Goal: Task Accomplishment & Management: Manage account settings

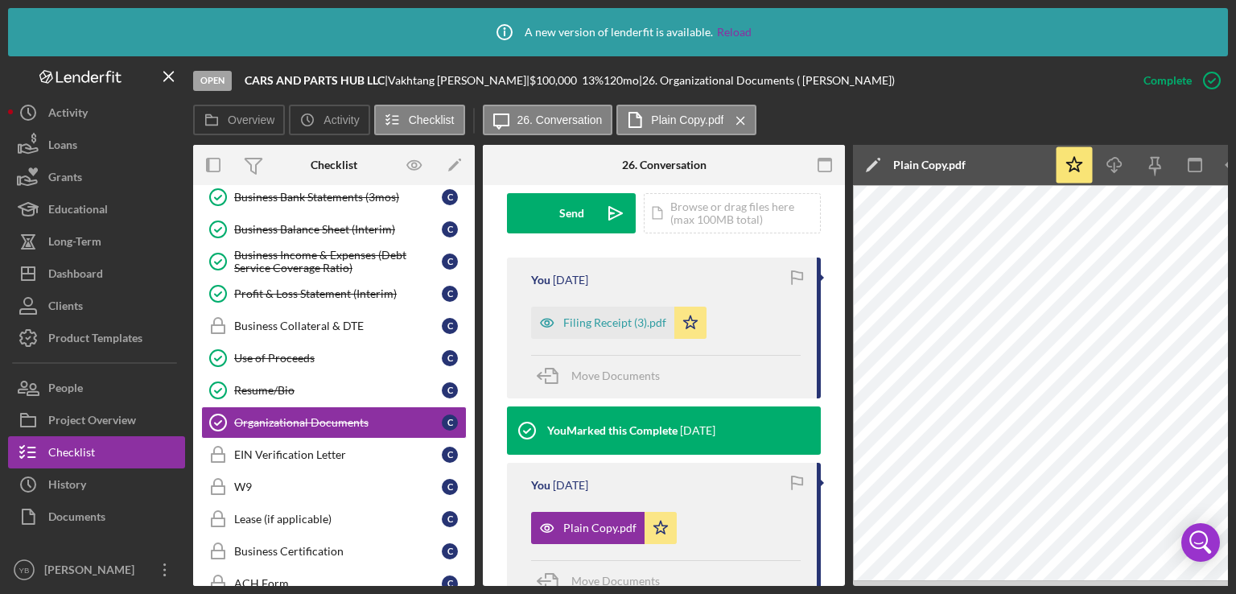
scroll to position [483, 0]
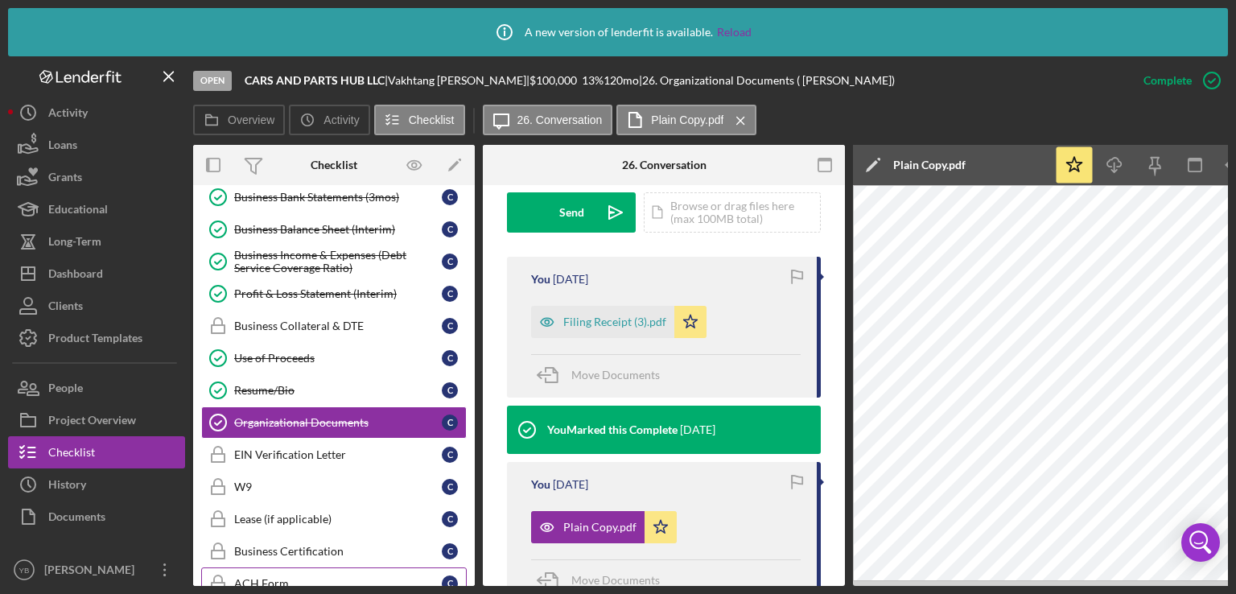
drag, startPoint x: 315, startPoint y: 586, endPoint x: 245, endPoint y: 577, distance: 70.6
click at [245, 577] on div "Icon/Info A new version of lenderfit is available. Reload Open CARS AND PARTS H…" at bounding box center [618, 297] width 1236 height 594
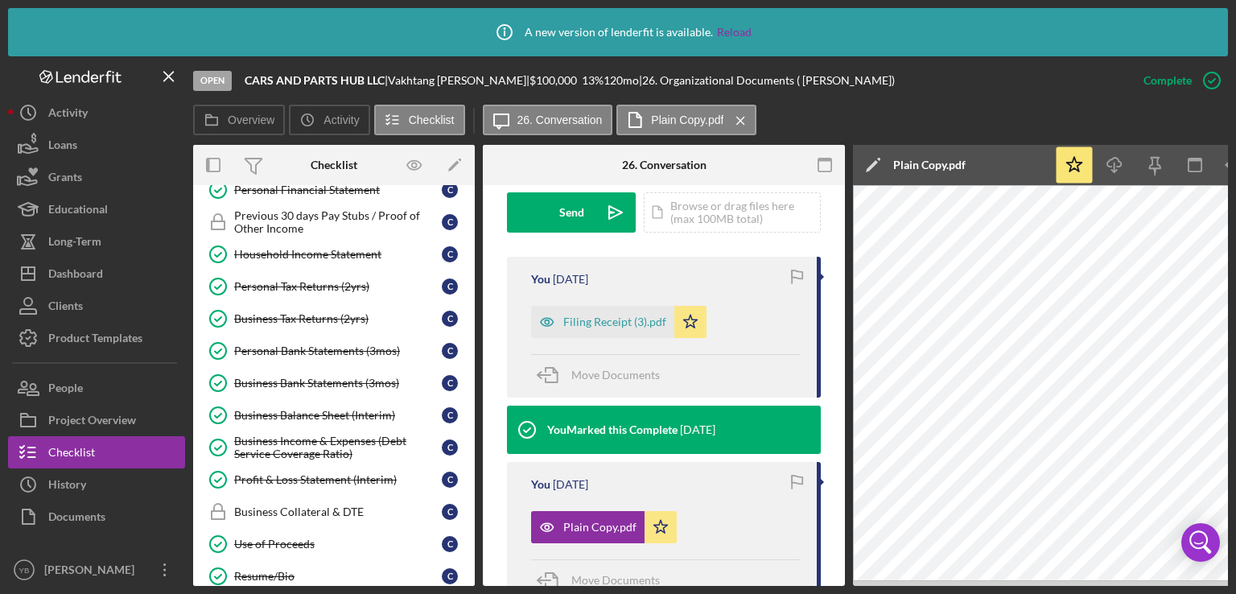
scroll to position [0, 0]
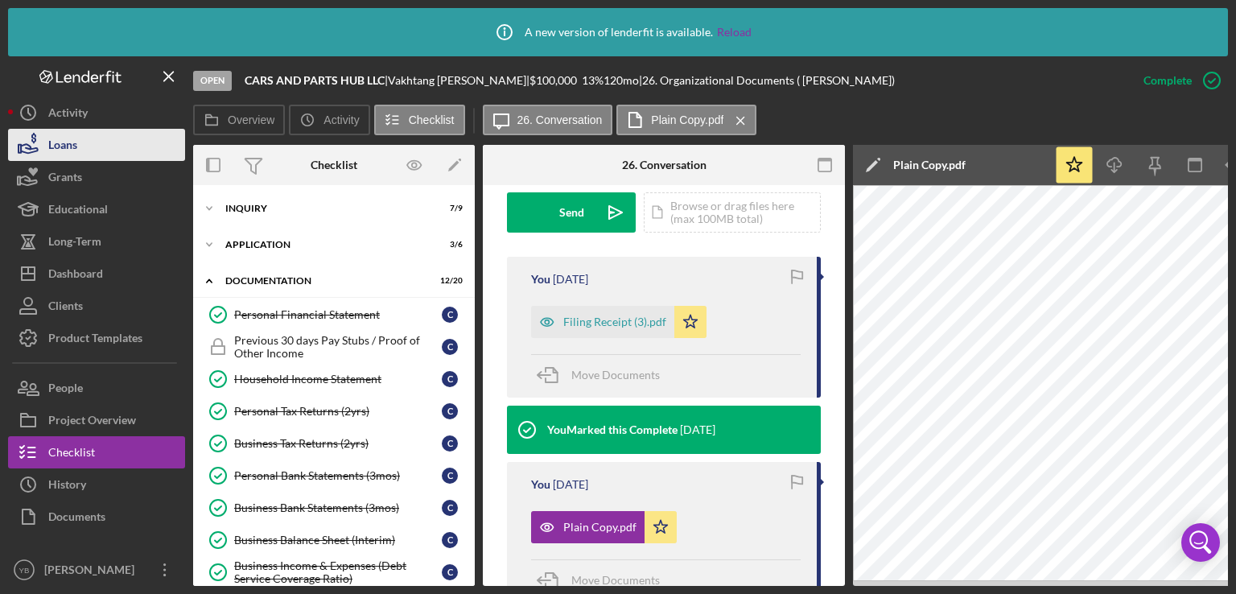
click at [74, 138] on div "Loans" at bounding box center [62, 147] width 29 height 36
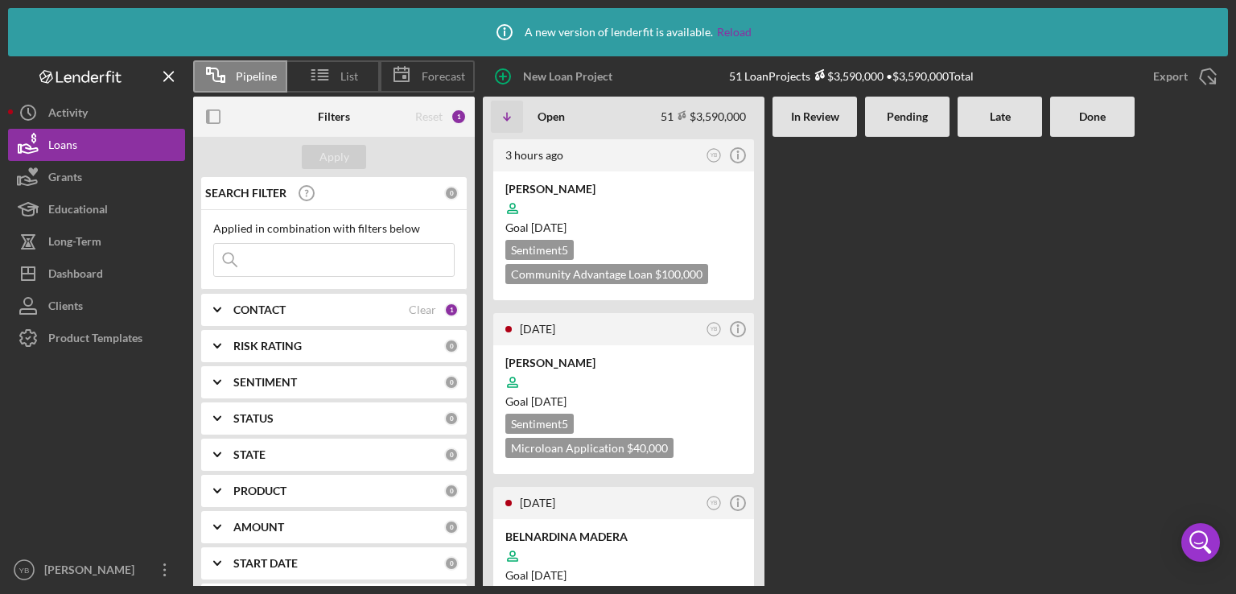
click at [830, 336] on Review at bounding box center [814, 361] width 84 height 449
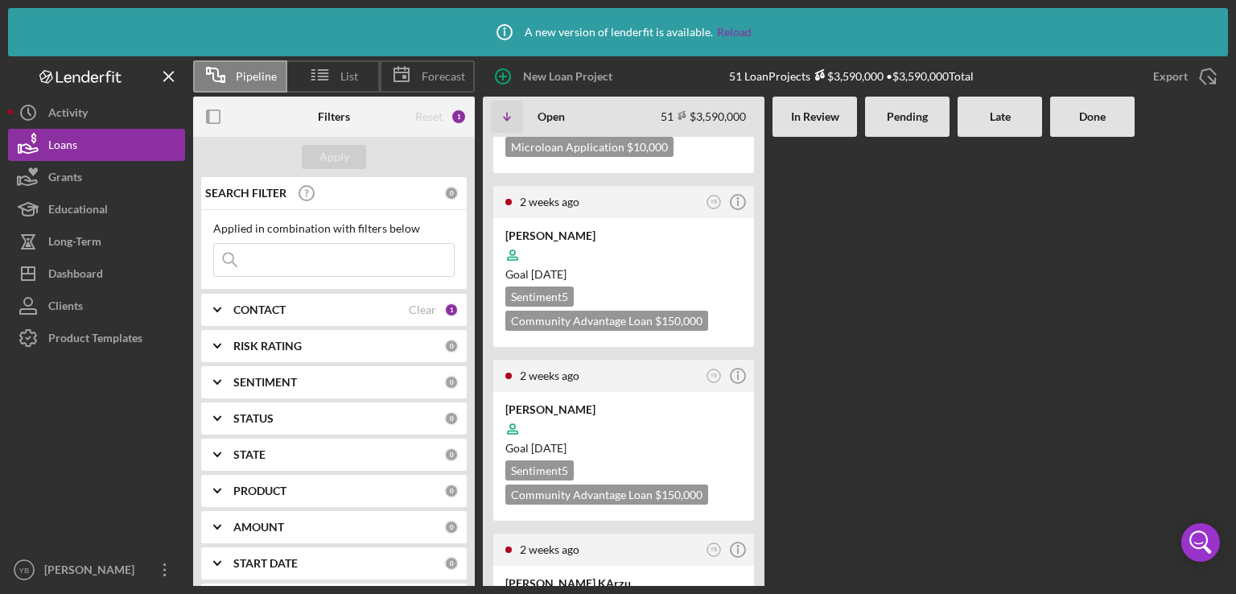
scroll to position [1448, 0]
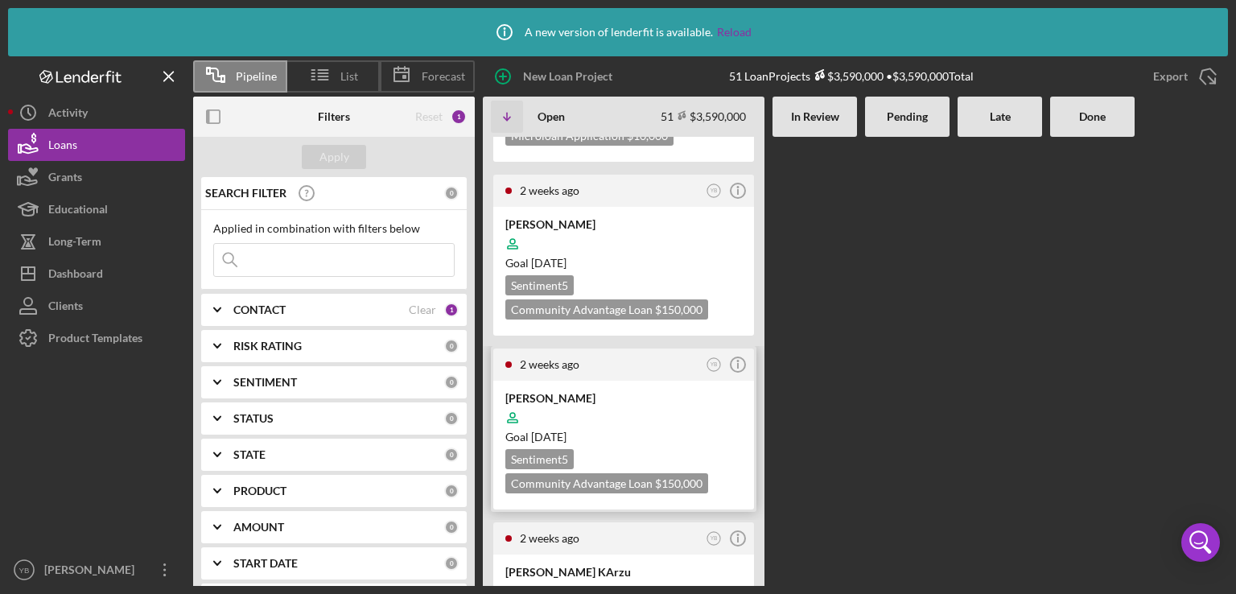
click at [690, 449] on div "Sentiment 5 Community Advantage Loan $150,000 $150,000" at bounding box center [623, 471] width 237 height 44
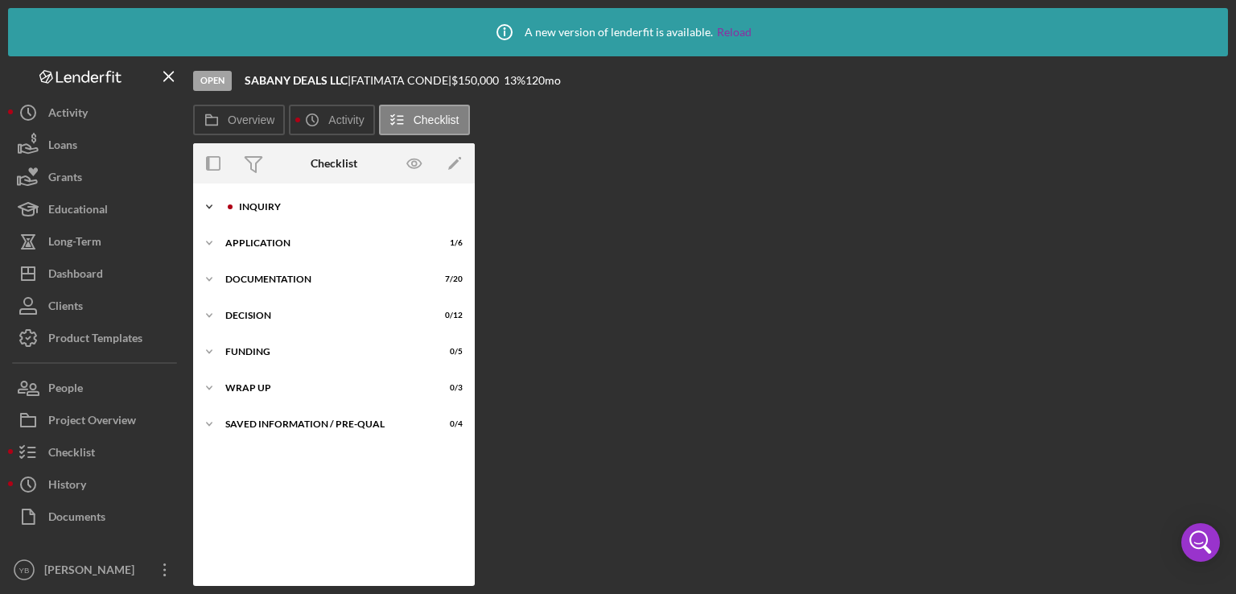
click at [288, 212] on div "Icon/Expander Inquiry 1 / 9" at bounding box center [334, 207] width 282 height 32
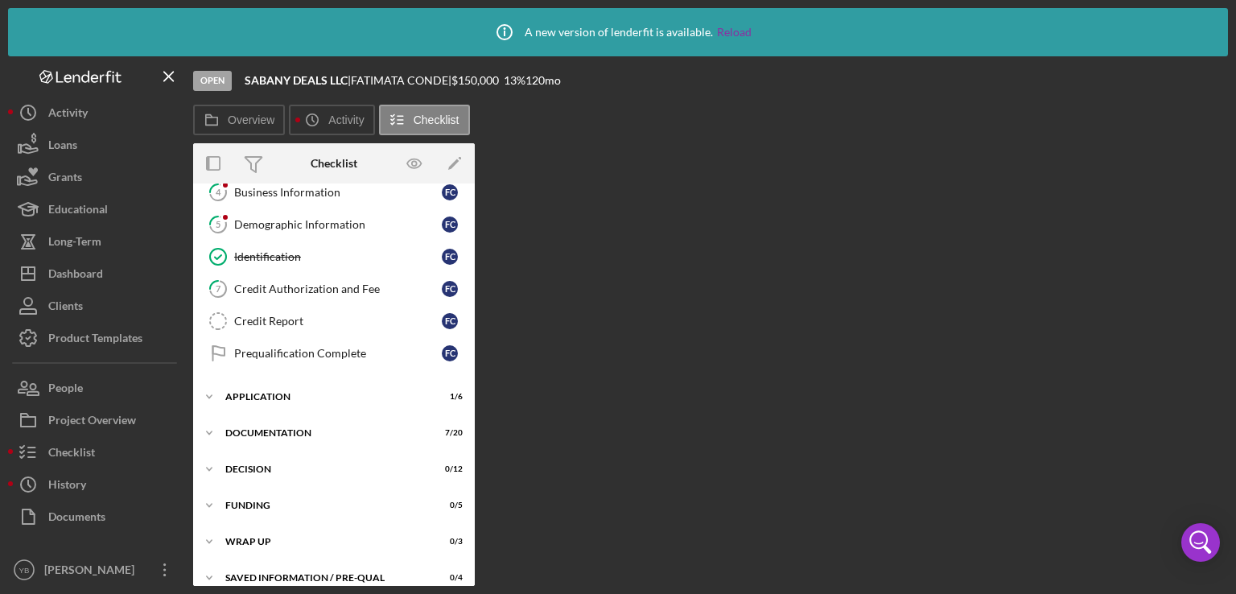
scroll to position [150, 0]
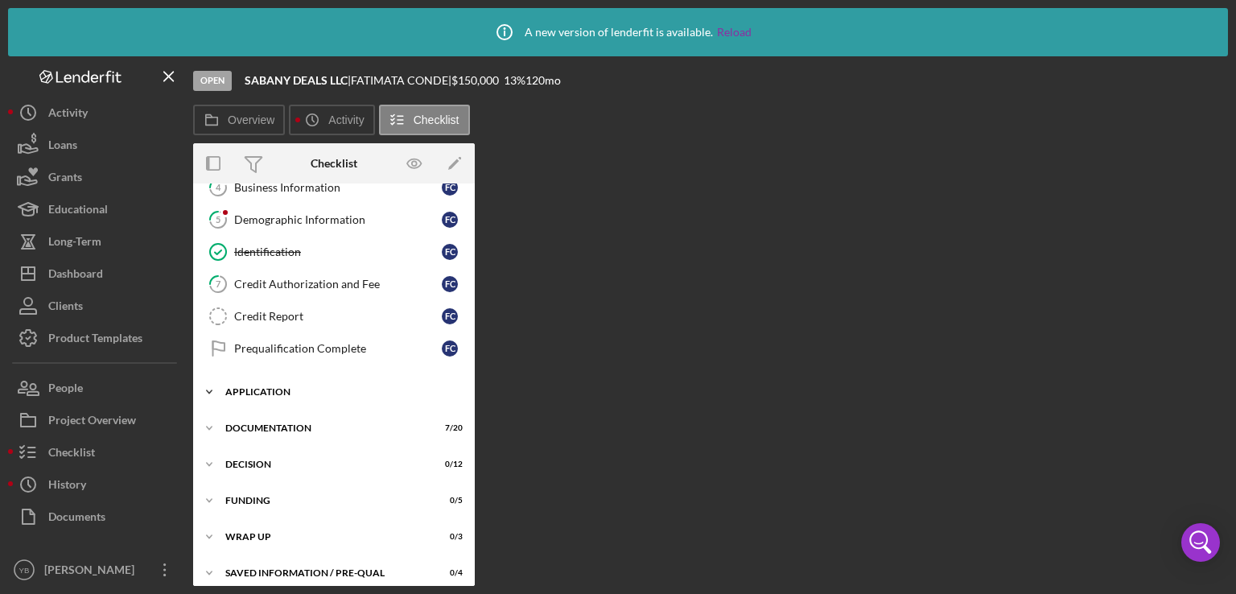
click at [278, 381] on div "Icon/Expander Application 1 / 6" at bounding box center [334, 392] width 282 height 32
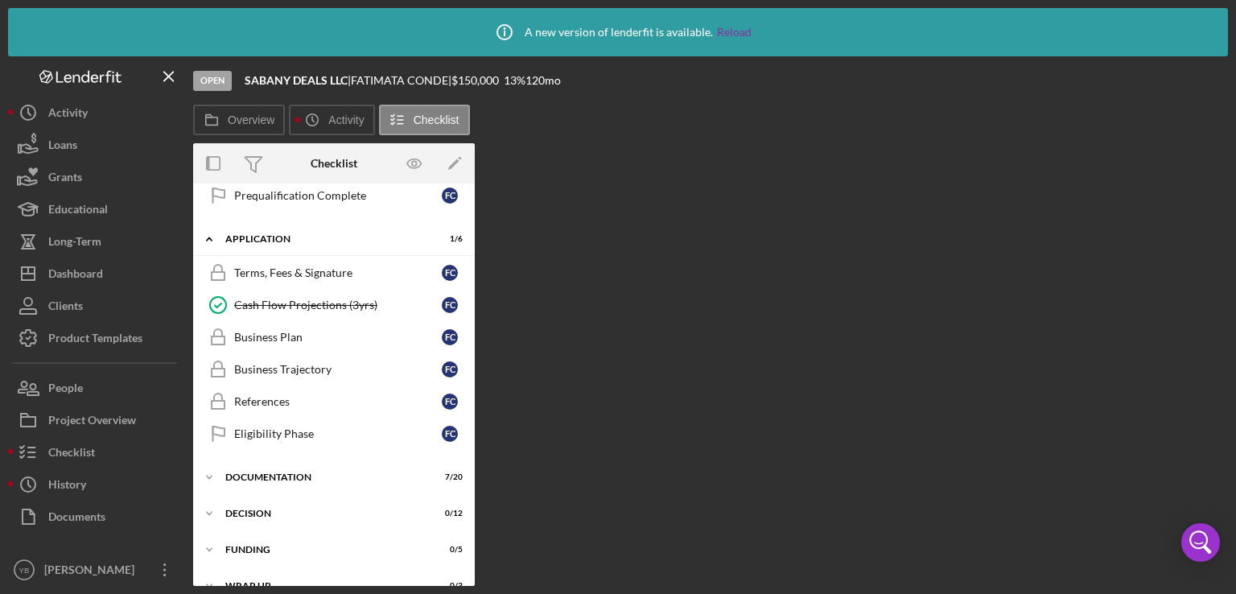
scroll to position [308, 0]
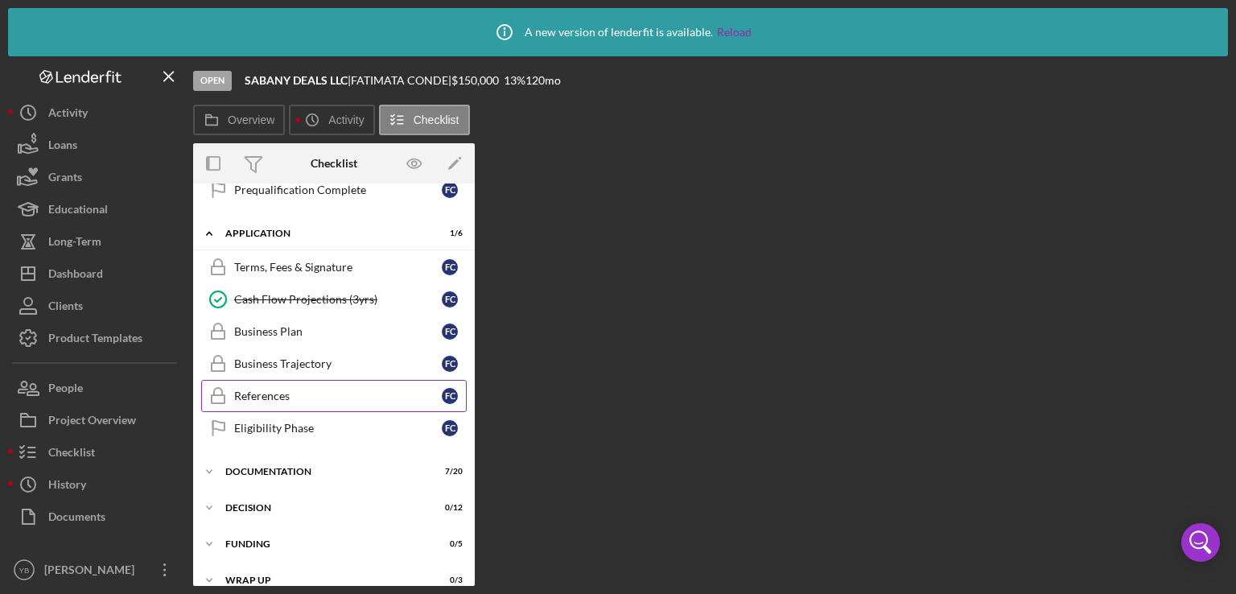
click at [277, 389] on div "References" at bounding box center [338, 395] width 208 height 13
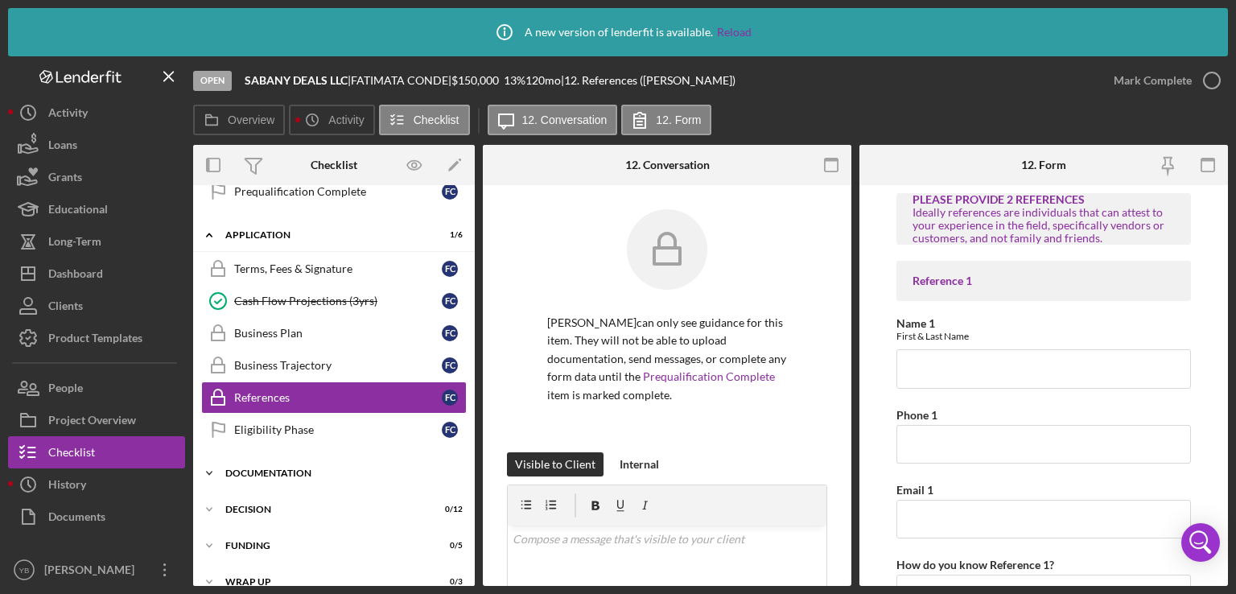
click at [299, 474] on div "Icon/Expander Documentation 7 / 20" at bounding box center [334, 473] width 282 height 32
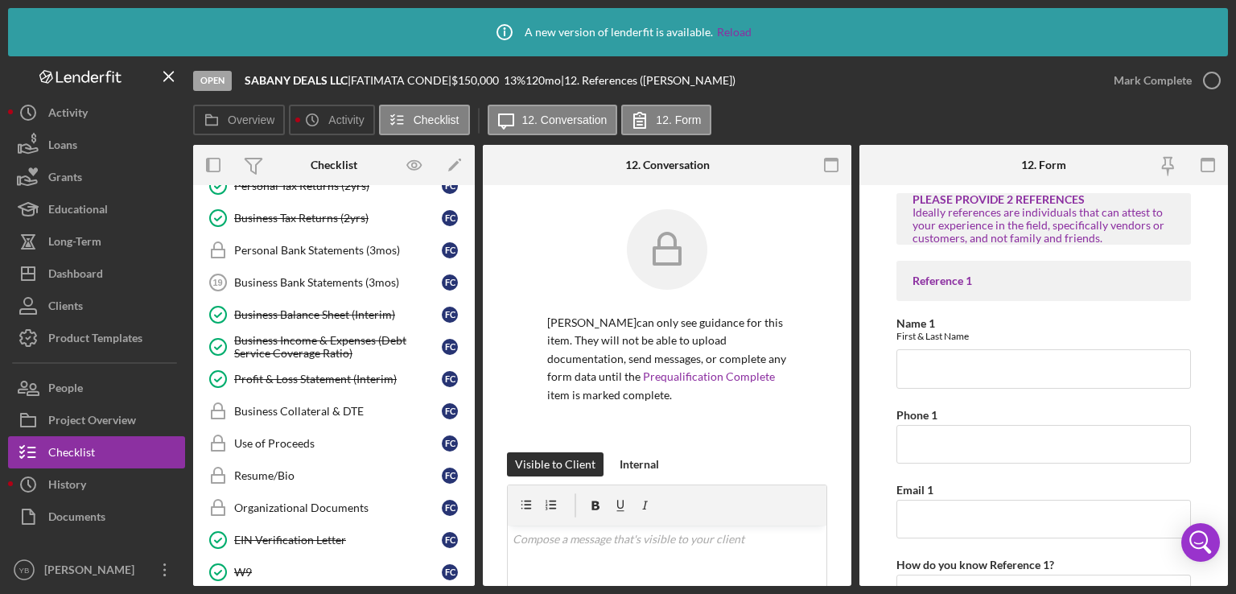
scroll to position [728, 0]
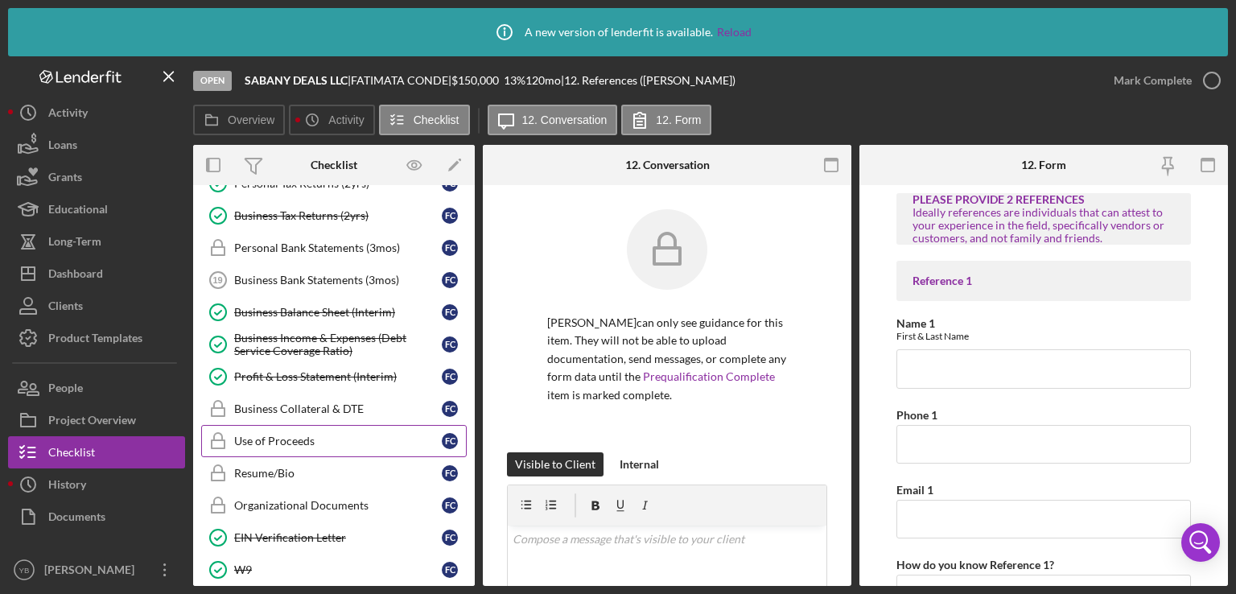
click at [293, 434] on div "Use of Proceeds" at bounding box center [338, 440] width 208 height 13
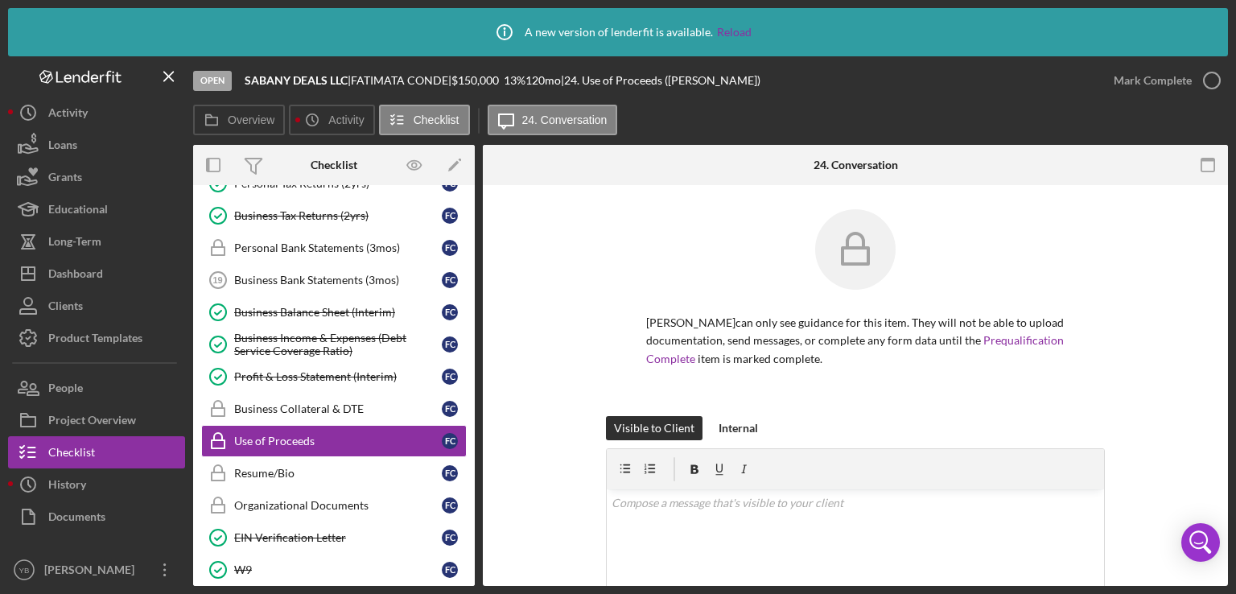
click at [1162, 255] on div "[PERSON_NAME] can only see guidance for this item. They will not be able to upl…" at bounding box center [855, 312] width 697 height 207
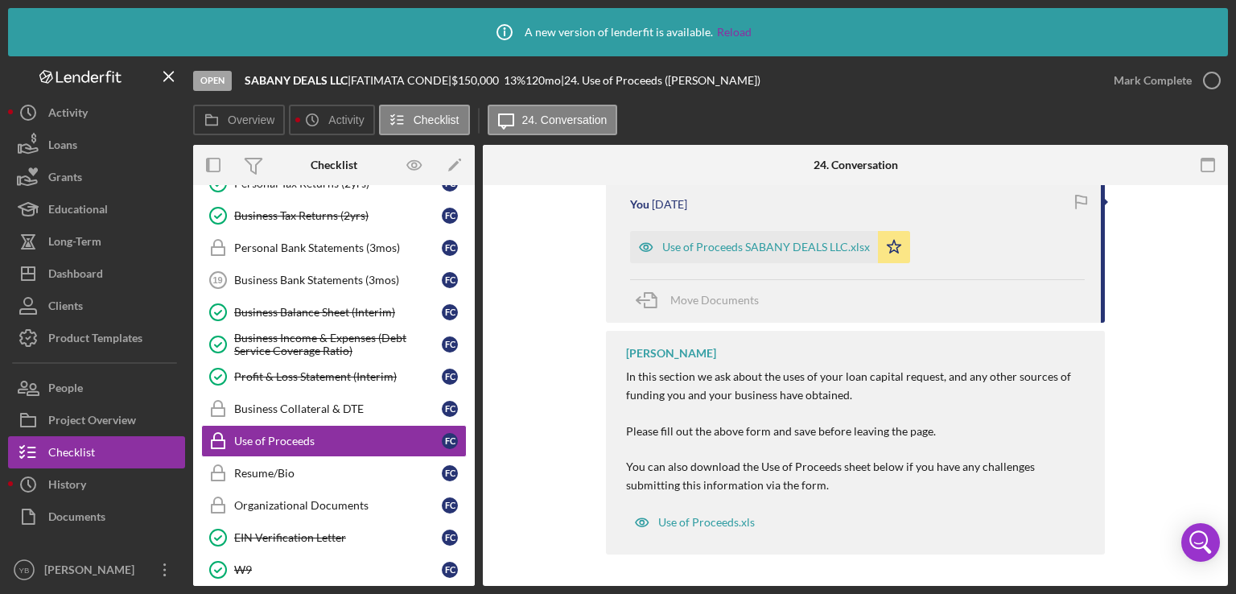
scroll to position [526, 0]
click at [1160, 82] on div "Mark Complete" at bounding box center [1153, 80] width 78 height 32
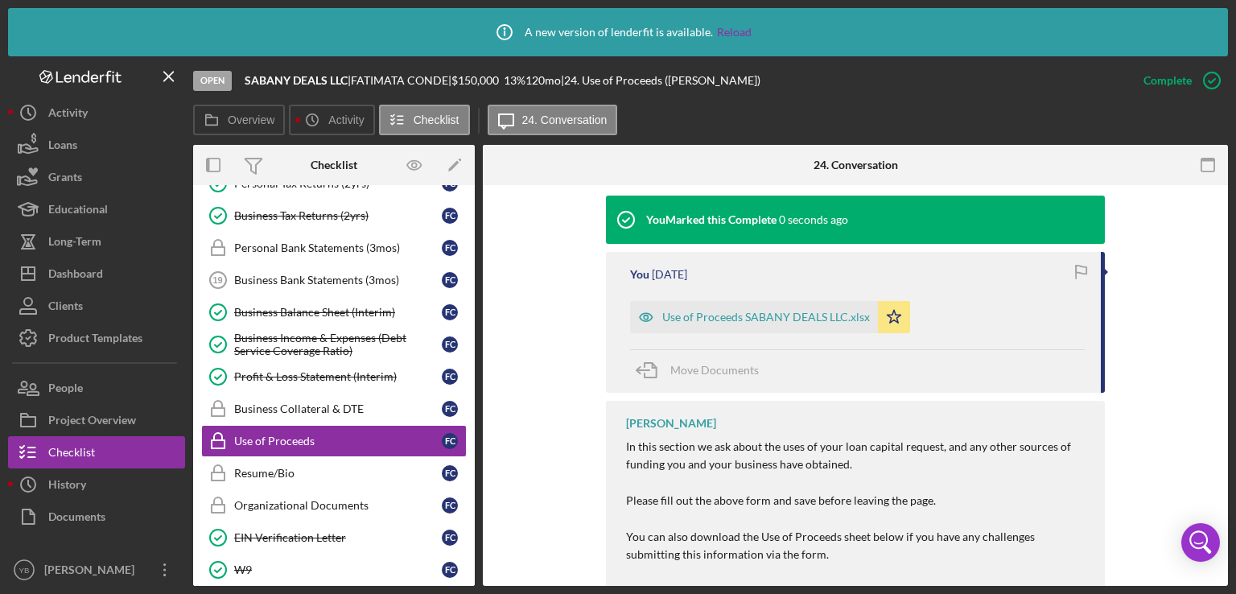
scroll to position [596, 0]
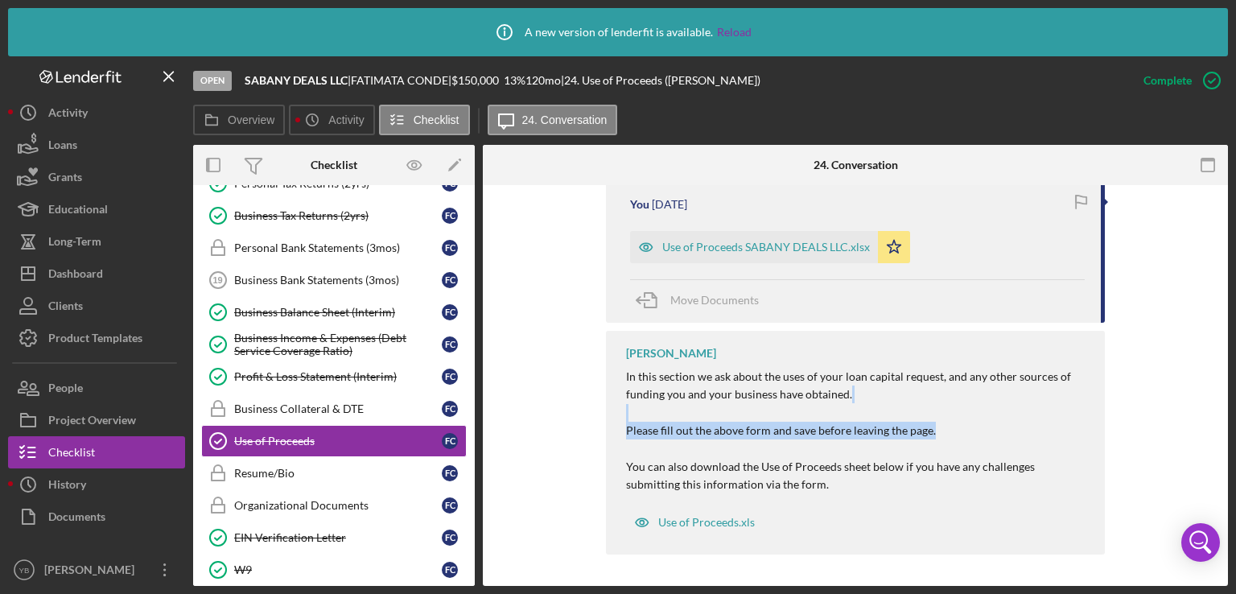
drag, startPoint x: 1229, startPoint y: 434, endPoint x: 1229, endPoint y: 407, distance: 26.6
click at [1229, 407] on div "Icon/Info A new version of lenderfit is available. Reload Open SABANY DEALS LLC…" at bounding box center [618, 297] width 1236 height 594
click at [1209, 427] on div "This item has been marked complete. In order for [PERSON_NAME] to upload docume…" at bounding box center [855, 88] width 745 height 998
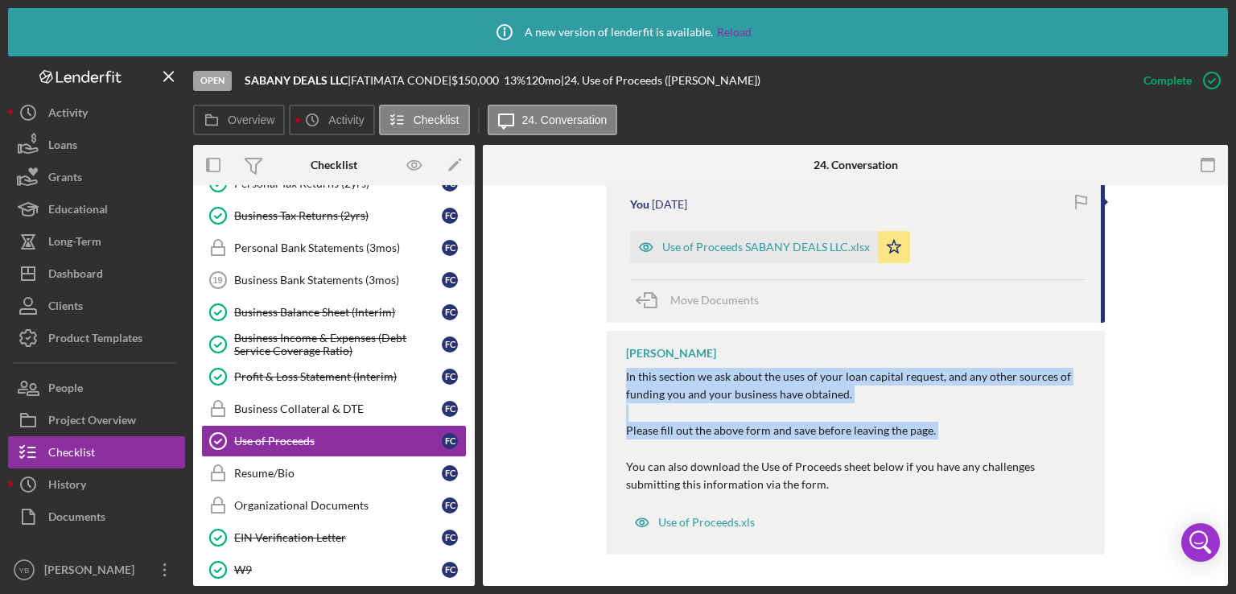
drag, startPoint x: 1231, startPoint y: 455, endPoint x: 1225, endPoint y: 389, distance: 65.5
click at [1225, 389] on div "Icon/Info A new version of lenderfit is available. Reload Open SABANY DEALS LLC…" at bounding box center [618, 297] width 1236 height 594
click at [347, 274] on div "Business Bank Statements (3mos)" at bounding box center [338, 280] width 208 height 13
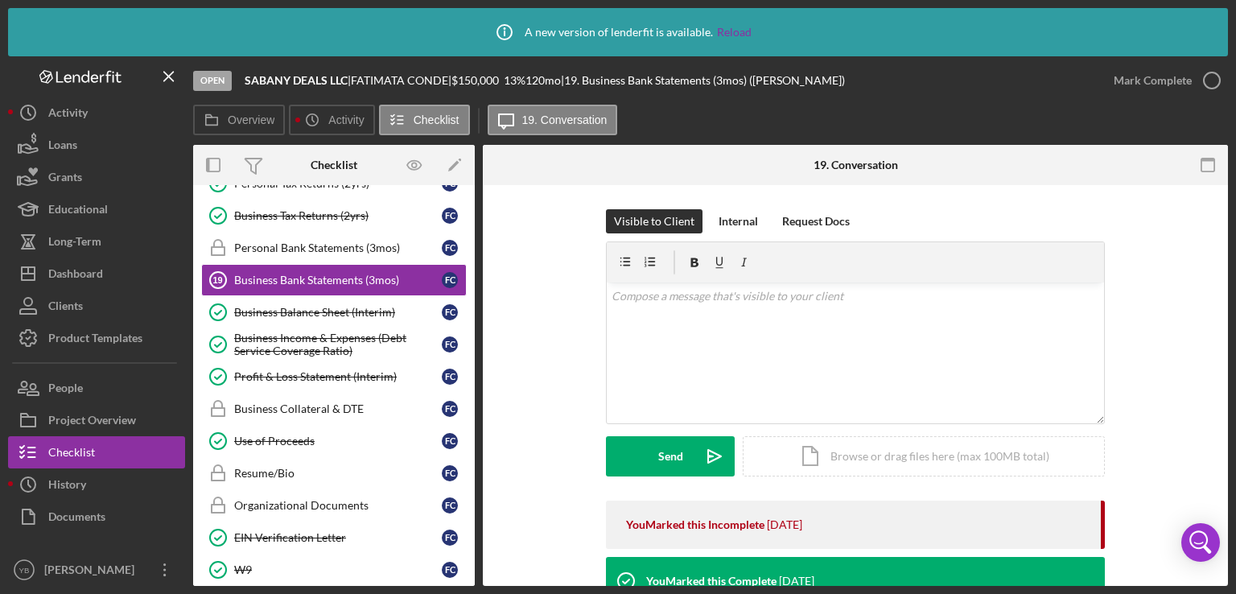
click at [1189, 323] on div "Visible to Client Internal Request Docs v Color teal Color pink Remove color Ad…" at bounding box center [855, 354] width 697 height 291
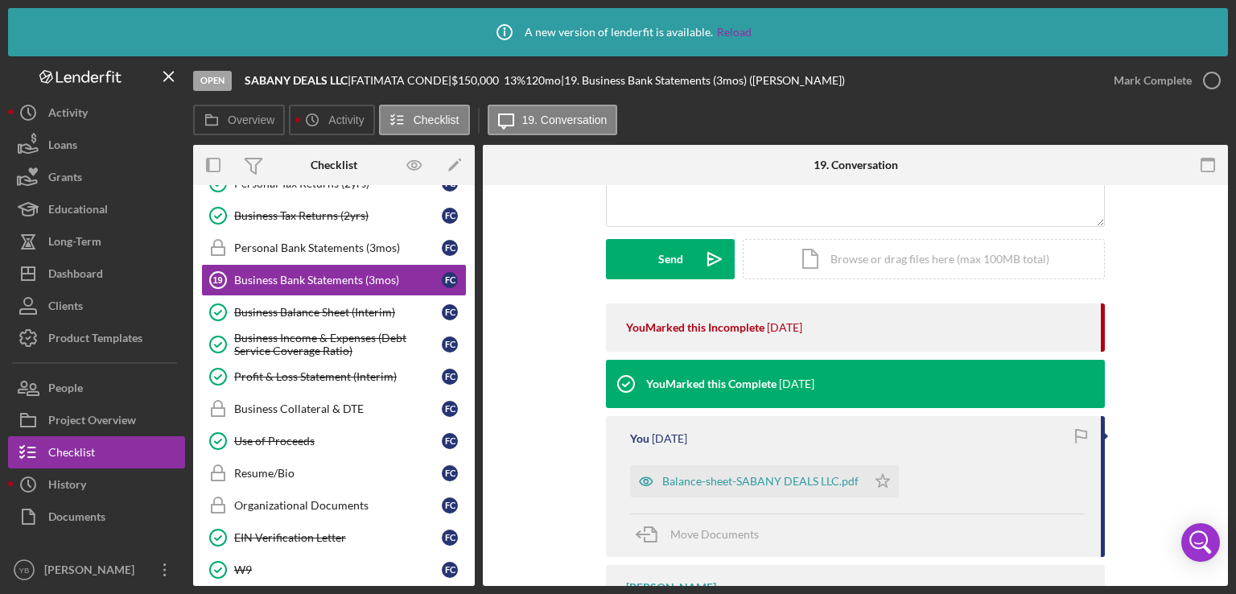
scroll to position [369, 0]
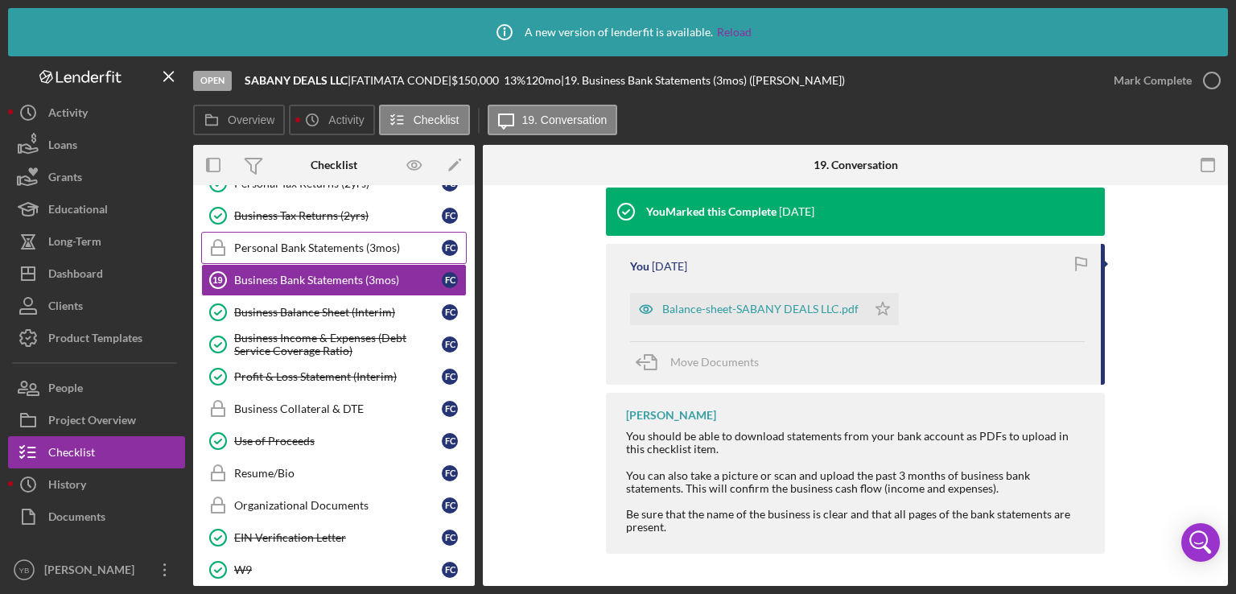
click at [313, 243] on div "Personal Bank Statements (3mos)" at bounding box center [338, 247] width 208 height 13
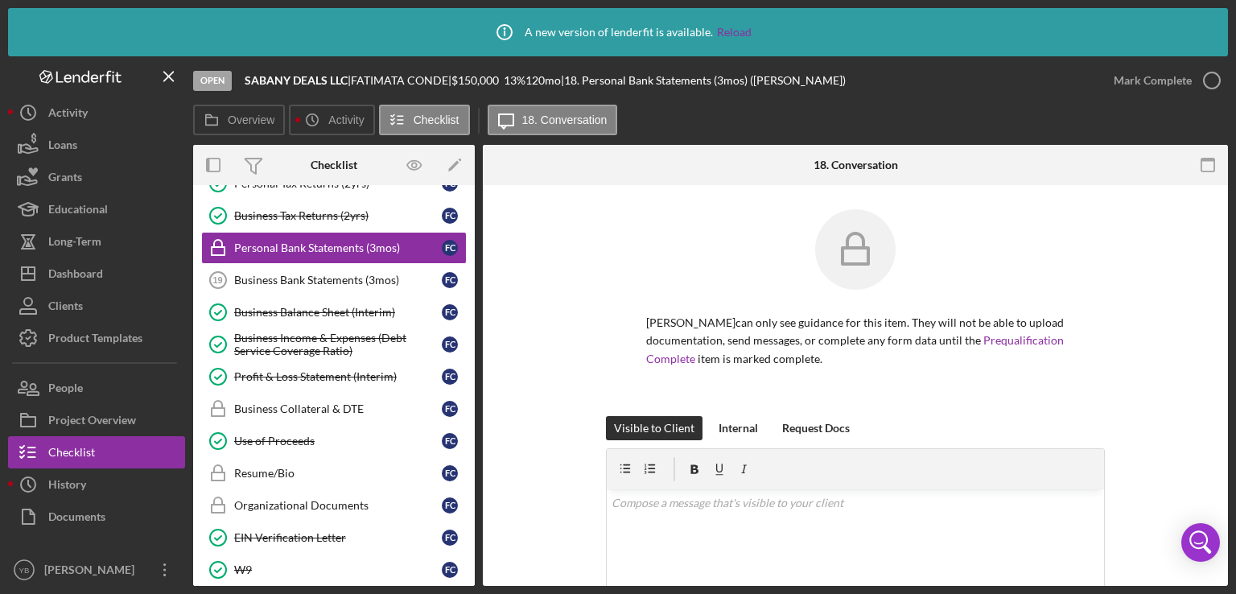
drag, startPoint x: 1228, startPoint y: 248, endPoint x: 1115, endPoint y: 257, distance: 113.0
click at [1115, 257] on div "Icon/Info A new version of lenderfit is available. Reload Open SABANY DEALS LLC…" at bounding box center [618, 297] width 1236 height 594
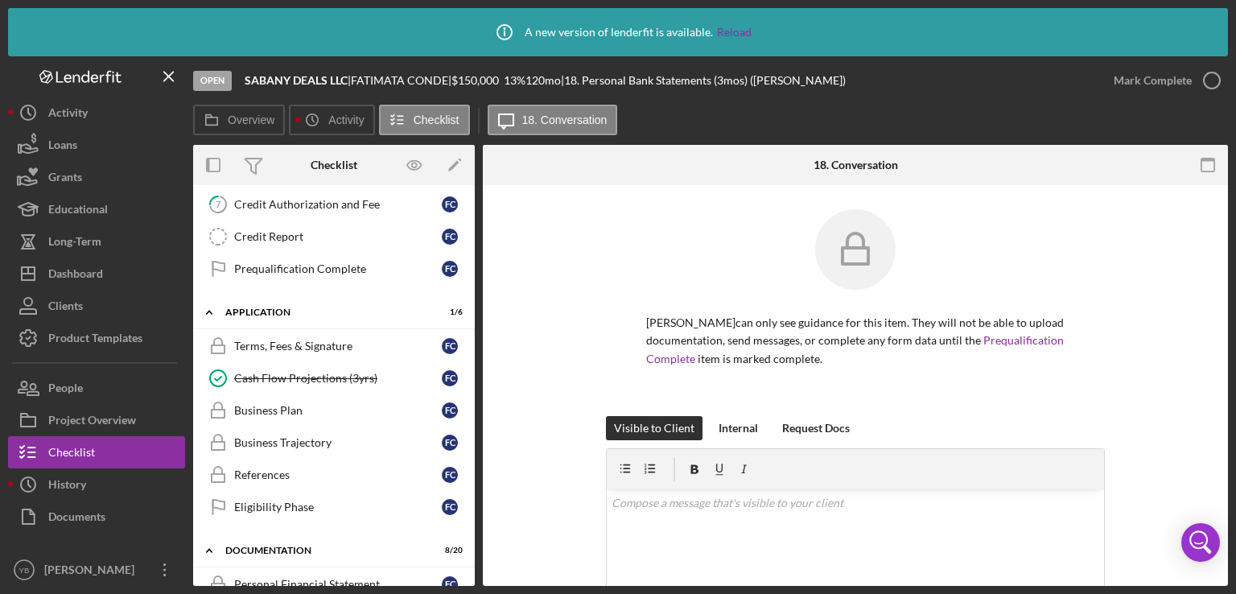
scroll to position [225, 0]
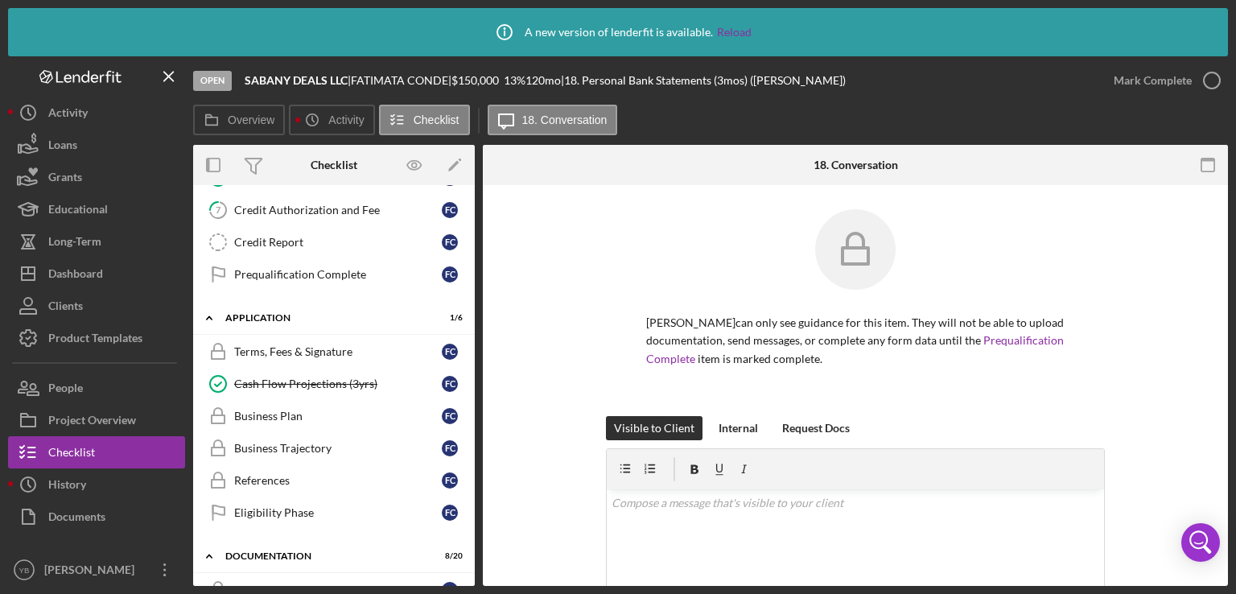
drag, startPoint x: 470, startPoint y: 340, endPoint x: 468, endPoint y: 351, distance: 10.6
click at [468, 351] on div "Terms, Fees & Signature Terms, Fees & Signature F C Cash Flow Projections (3yrs…" at bounding box center [334, 436] width 282 height 201
click at [468, 356] on div "Terms, Fees & Signature Terms, Fees & Signature F C Cash Flow Projections (3yrs…" at bounding box center [334, 436] width 282 height 201
drag, startPoint x: 468, startPoint y: 356, endPoint x: 453, endPoint y: 397, distance: 43.8
click at [453, 397] on div "Terms, Fees & Signature Terms, Fees & Signature F C Cash Flow Projections (3yrs…" at bounding box center [334, 436] width 282 height 201
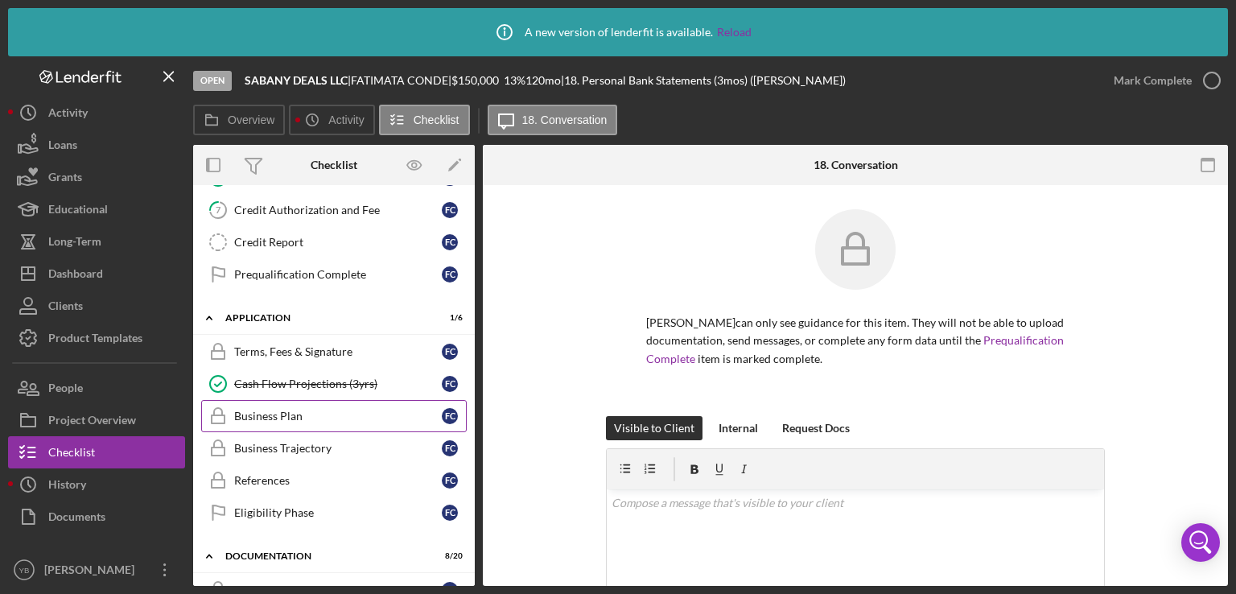
click at [453, 400] on link "Business Plan Business Plan F C" at bounding box center [334, 416] width 266 height 32
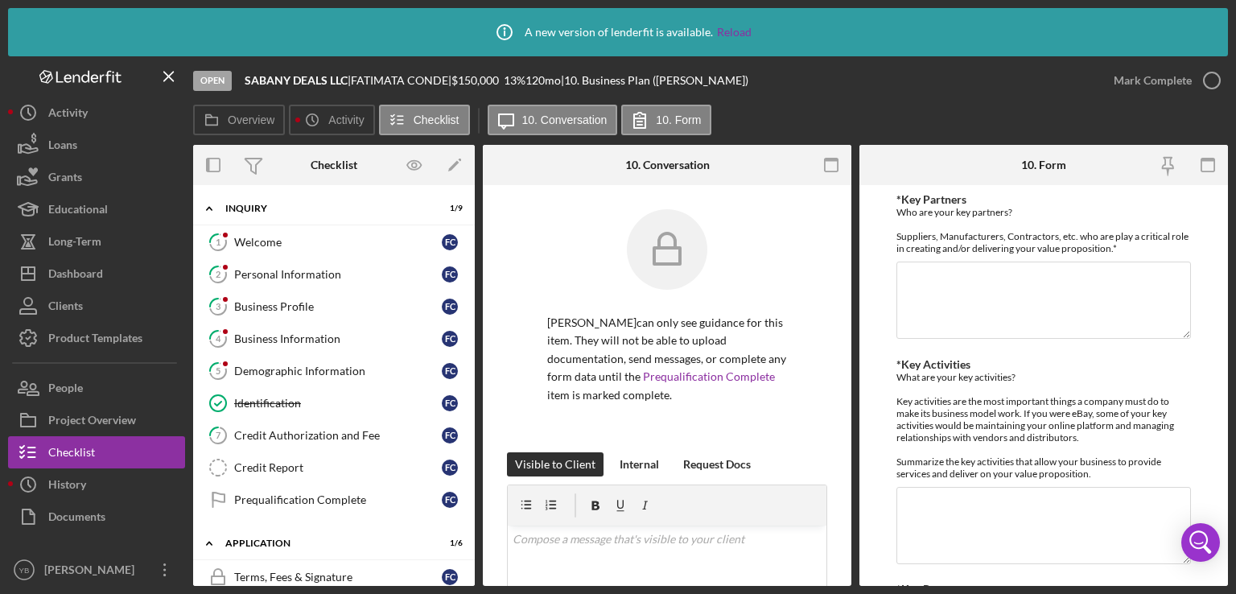
drag, startPoint x: 477, startPoint y: 293, endPoint x: 477, endPoint y: 315, distance: 21.7
click at [477, 315] on div "Overview Internal Workflow Stage Open Icon/Dropdown Arrow Archive (can unarchiv…" at bounding box center [710, 365] width 1035 height 441
click at [470, 292] on div "Overview Internal Workflow Stage Open Icon/Dropdown Arrow Archive (can unarchiv…" at bounding box center [710, 365] width 1035 height 441
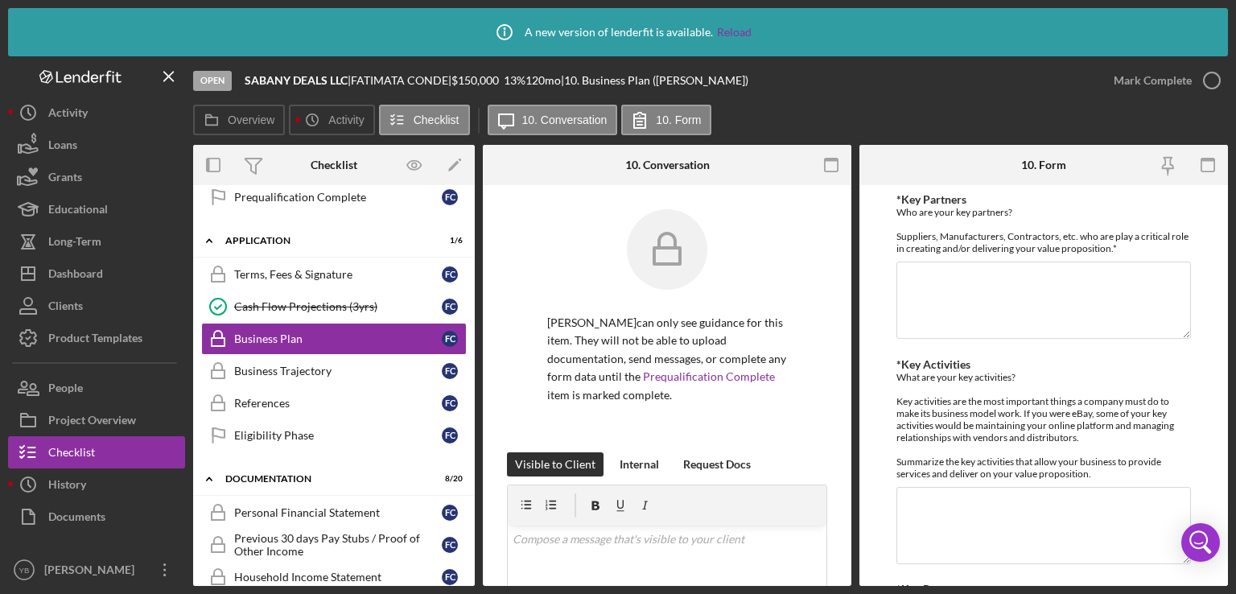
scroll to position [312, 0]
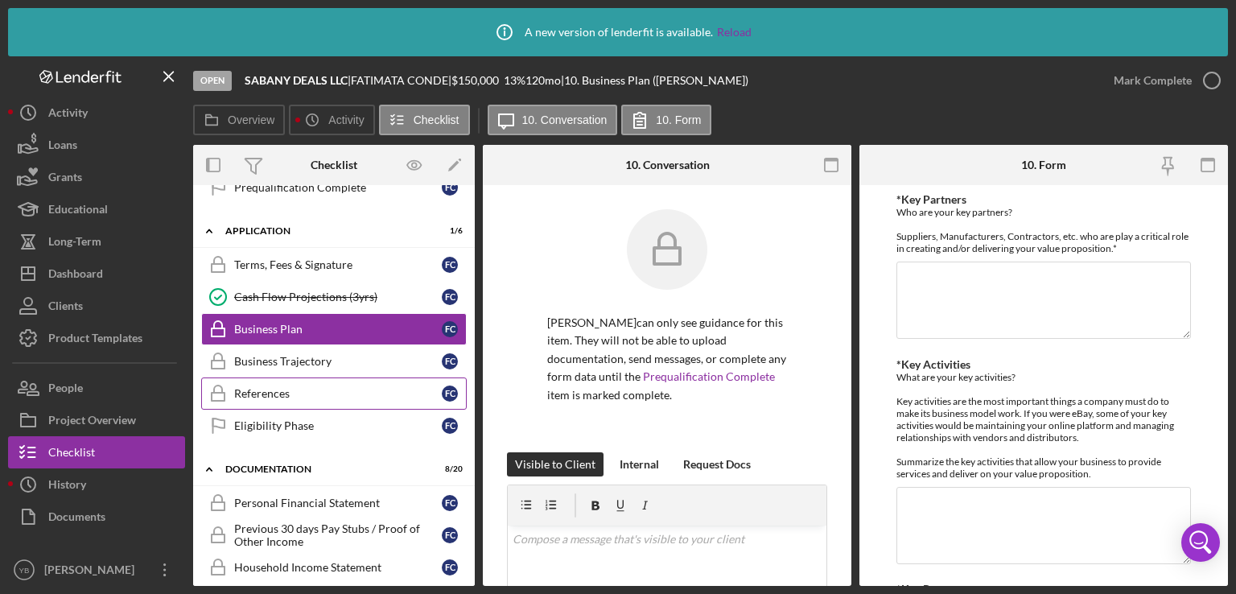
click at [289, 389] on div "References" at bounding box center [338, 393] width 208 height 13
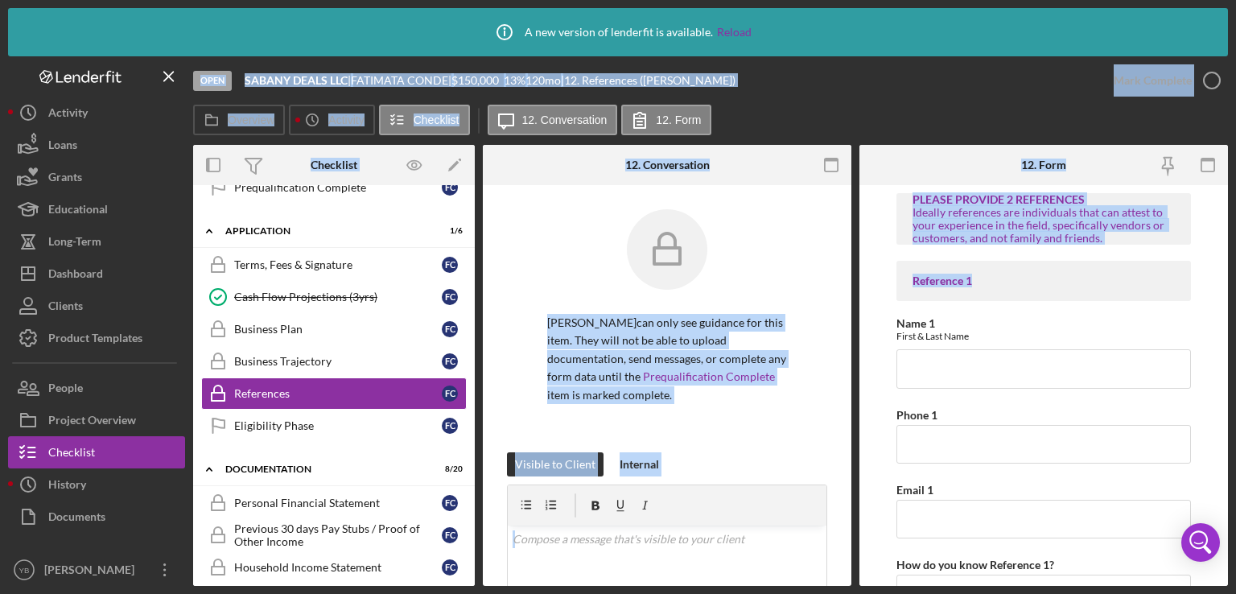
drag, startPoint x: 1230, startPoint y: 257, endPoint x: 1165, endPoint y: -28, distance: 292.2
click at [1165, 0] on html "Icon/Info A new version of lenderfit is available. Reload Open SABANY DEALS LLC…" at bounding box center [618, 297] width 1236 height 594
